Goal: Information Seeking & Learning: Learn about a topic

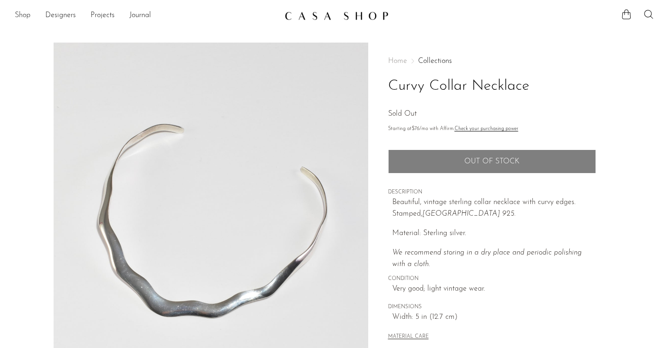
click at [24, 14] on link "Shop" at bounding box center [23, 16] width 16 height 12
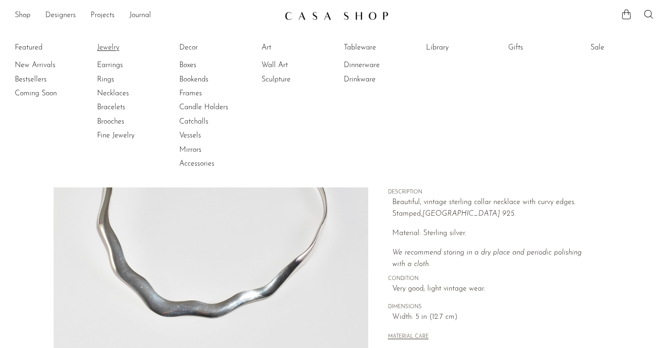
click at [105, 49] on link "Jewelry" at bounding box center [131, 48] width 69 height 10
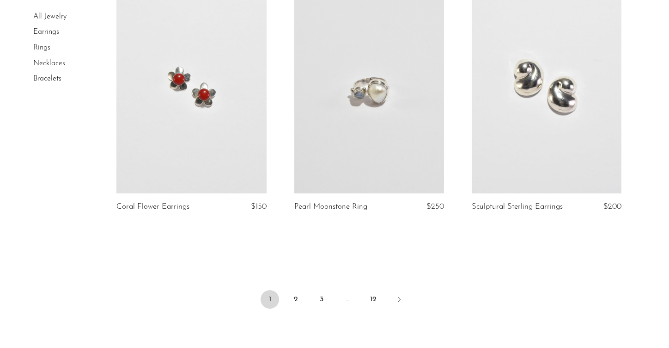
scroll to position [2905, 0]
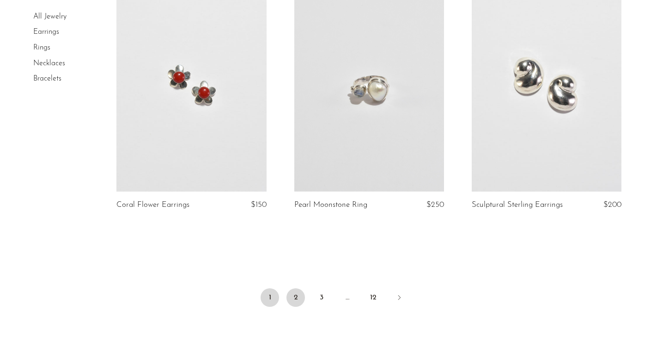
click at [294, 298] on link "2" at bounding box center [296, 297] width 18 height 18
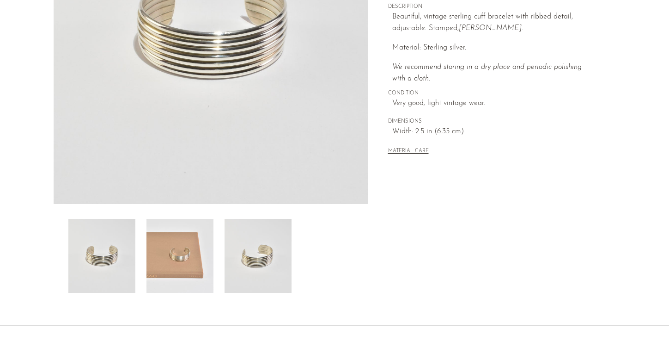
scroll to position [113, 0]
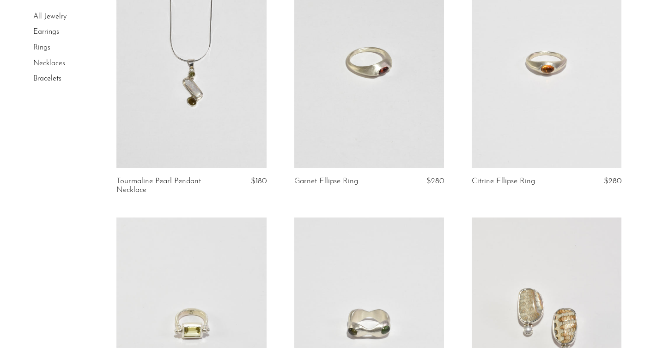
scroll to position [2881, 0]
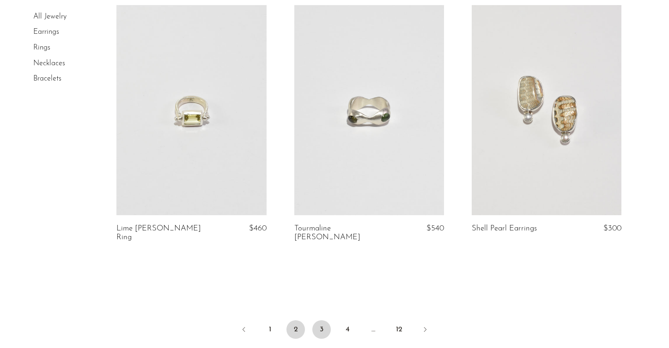
click at [318, 320] on link "3" at bounding box center [322, 329] width 18 height 18
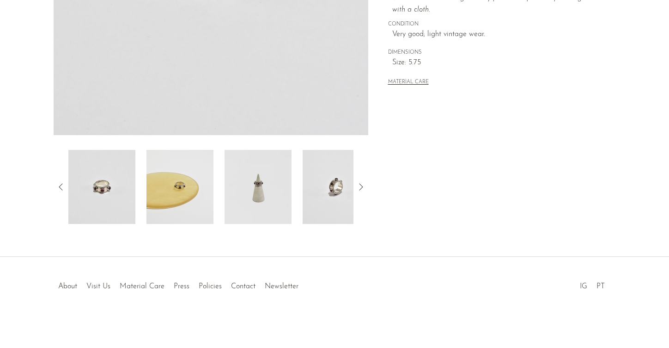
scroll to position [254, 0]
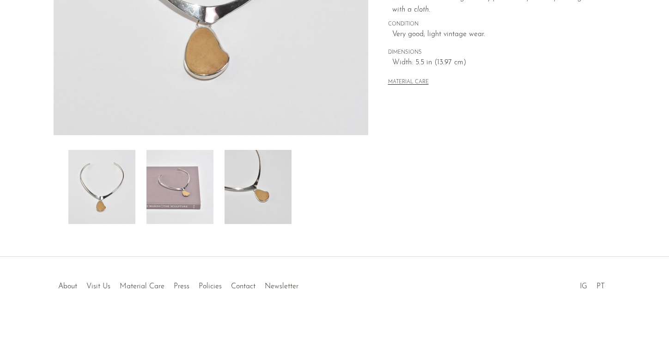
scroll to position [254, 0]
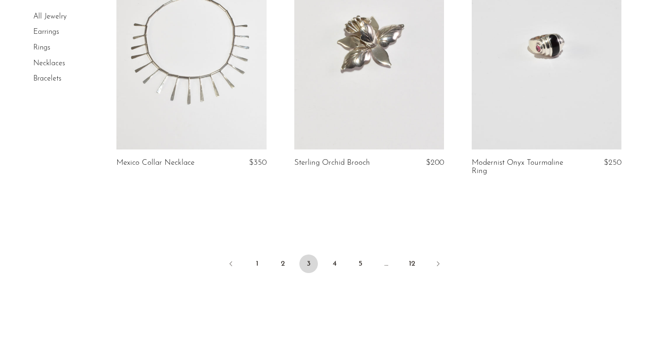
scroll to position [2994, 0]
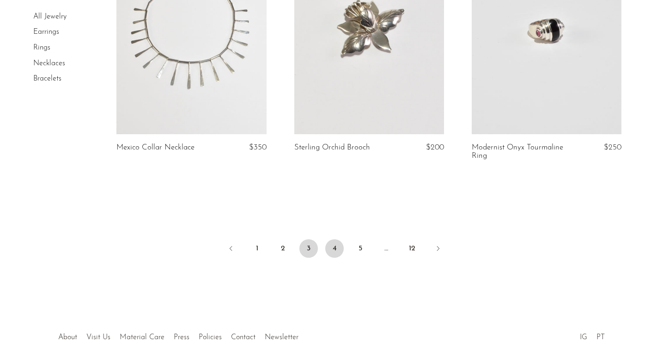
click at [334, 240] on link "4" at bounding box center [334, 248] width 18 height 18
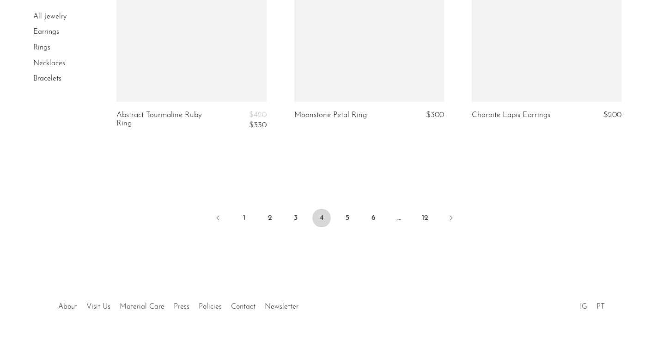
scroll to position [3022, 0]
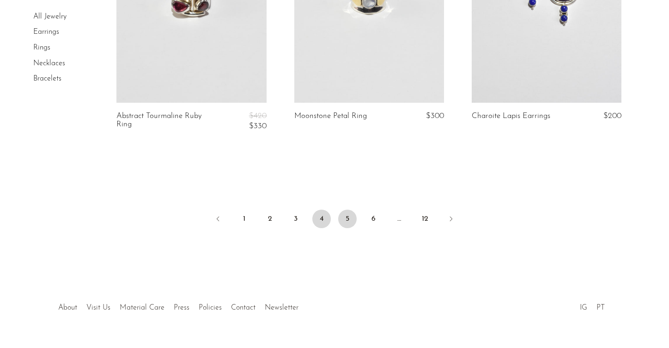
click at [348, 209] on link "5" at bounding box center [347, 218] width 18 height 18
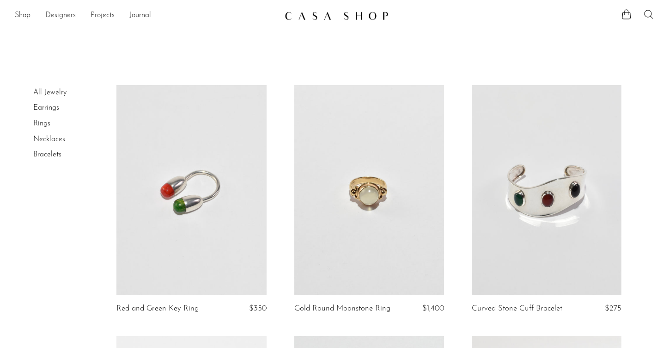
click at [647, 13] on icon at bounding box center [649, 14] width 11 height 11
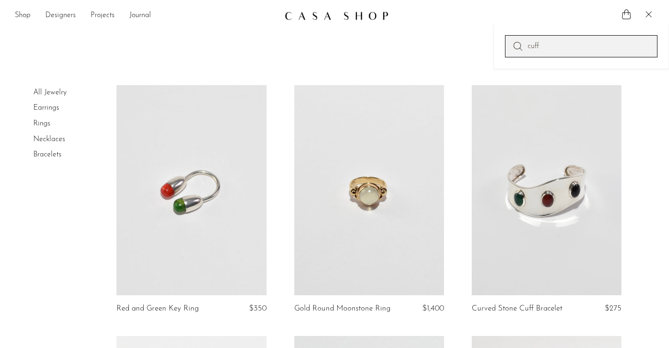
type input "cuff"
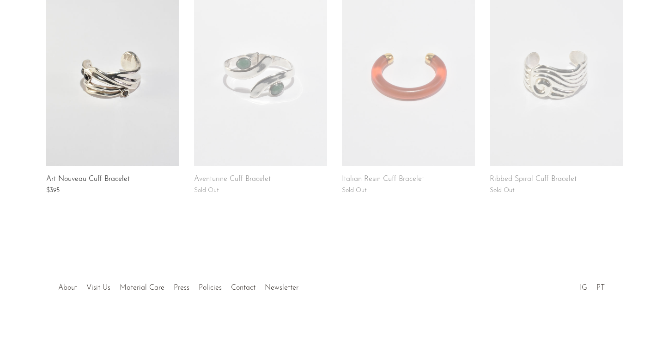
scroll to position [680, 0]
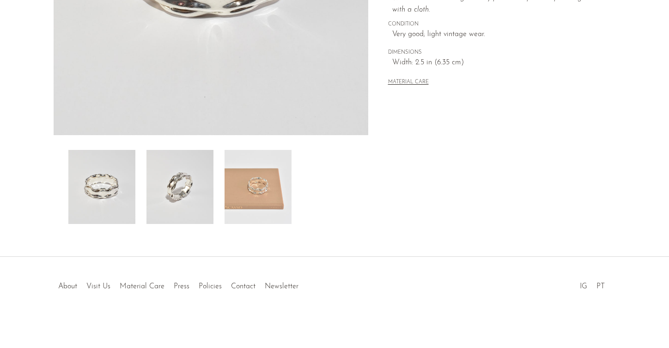
scroll to position [254, 0]
